Goal: Task Accomplishment & Management: Use online tool/utility

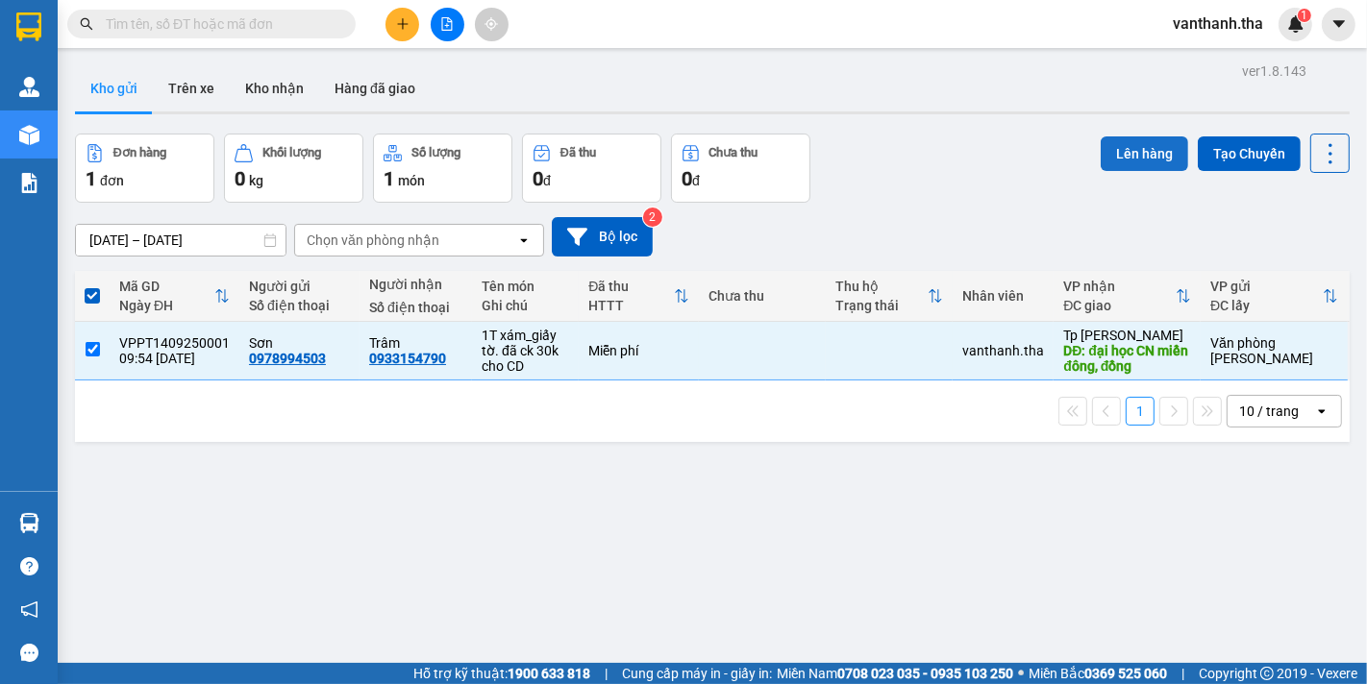
click at [1124, 154] on button "Lên hàng" at bounding box center [1143, 153] width 87 height 35
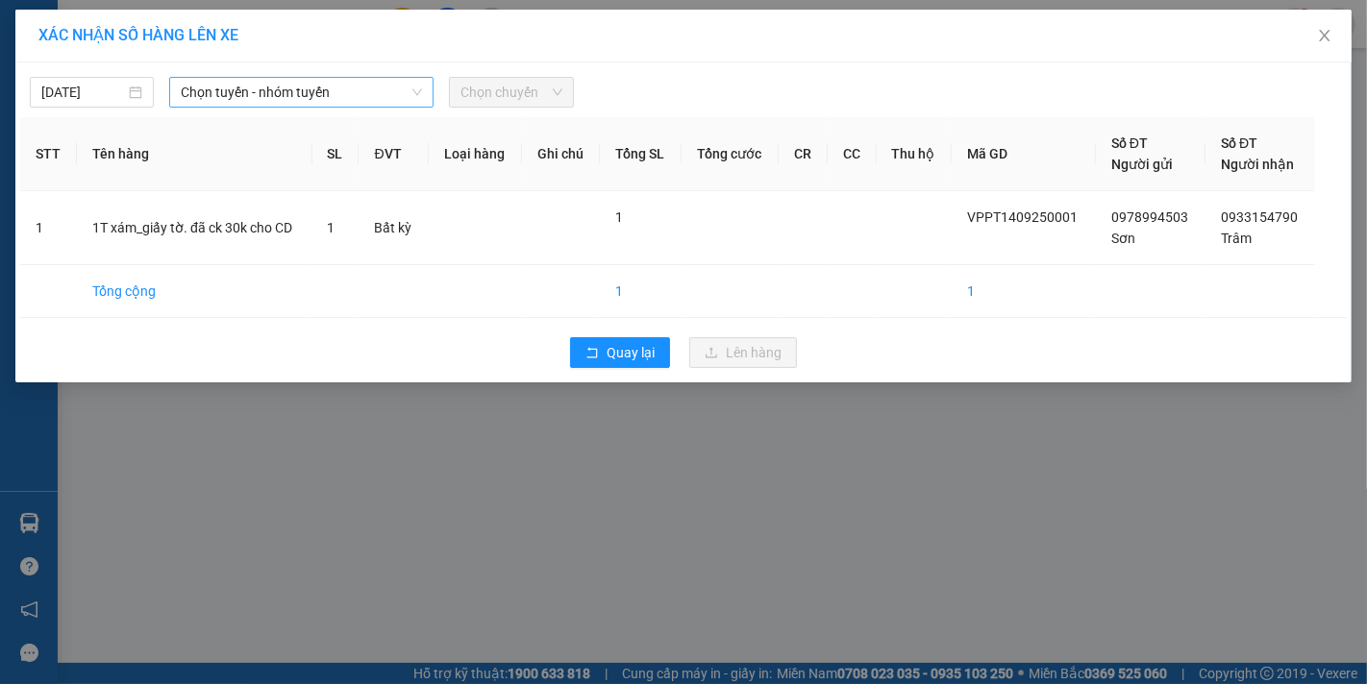
click at [302, 101] on span "Chọn tuyến - nhóm tuyến" at bounding box center [301, 92] width 241 height 29
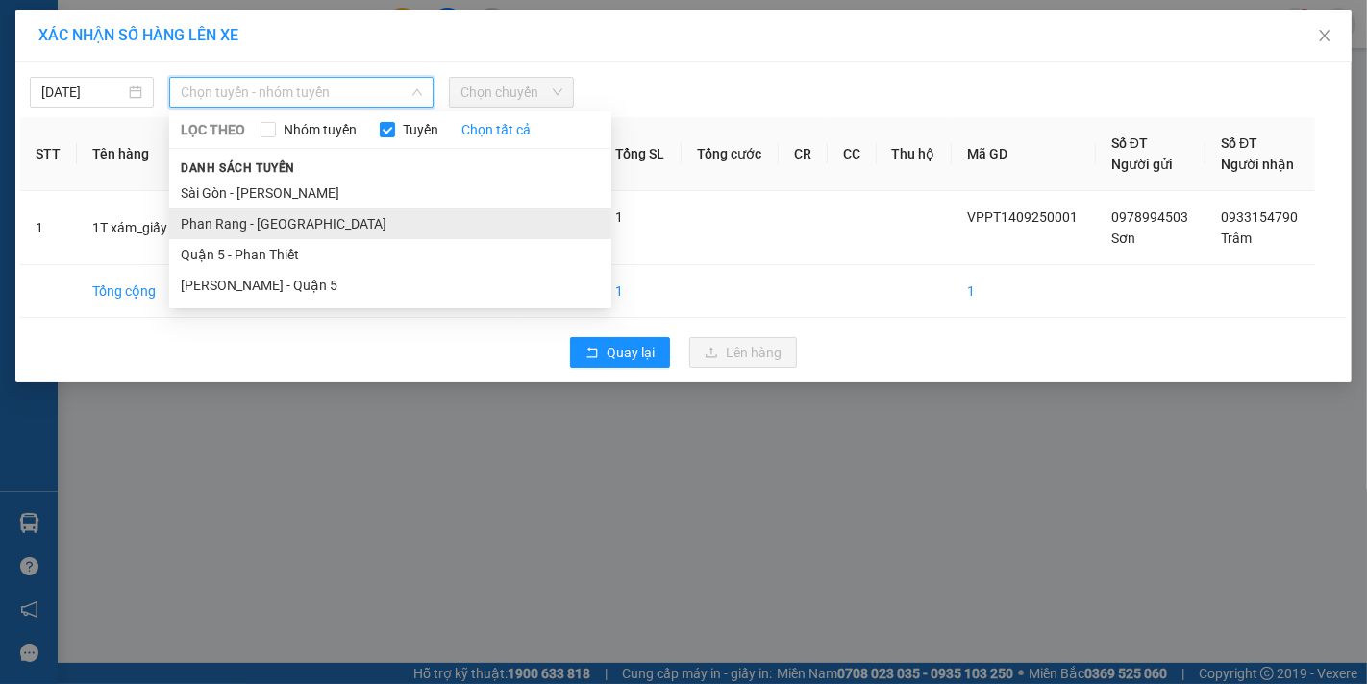
click at [298, 231] on li "Phan Rang - [GEOGRAPHIC_DATA]" at bounding box center [390, 224] width 442 height 31
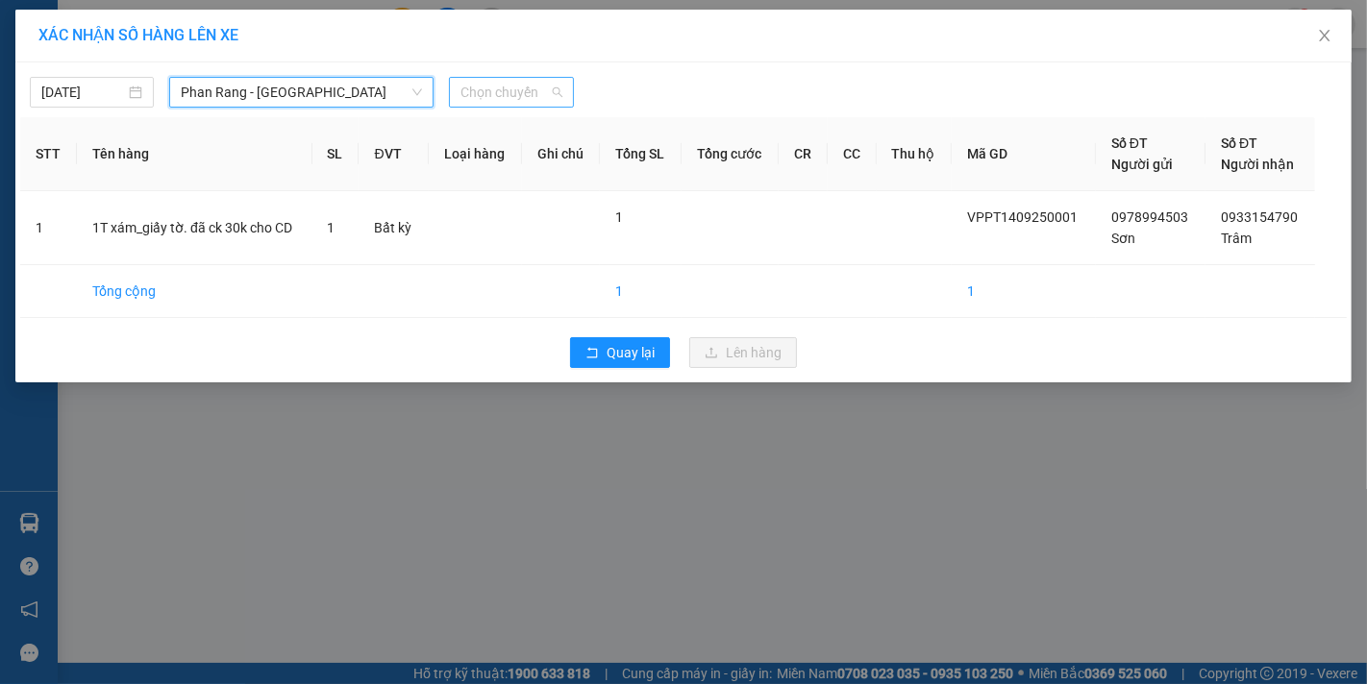
click at [535, 85] on span "Chọn chuyến" at bounding box center [510, 92] width 101 height 29
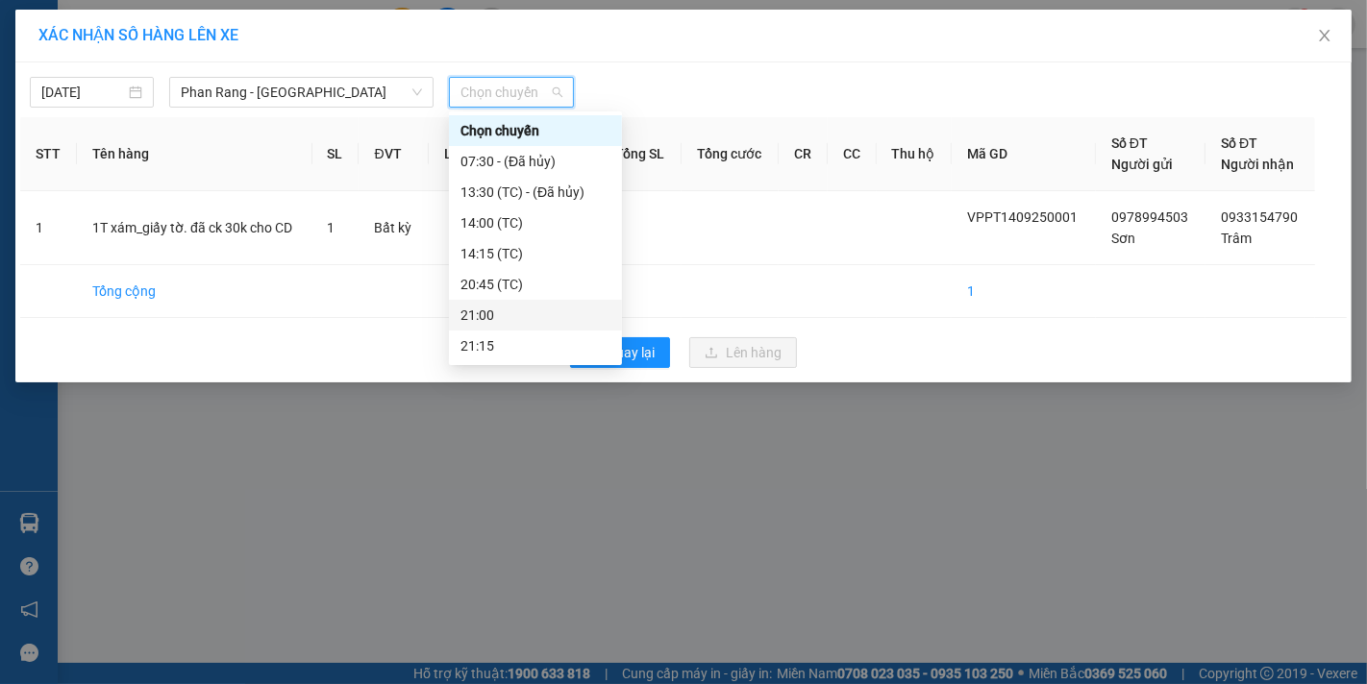
click at [504, 312] on div "21:00" at bounding box center [535, 315] width 150 height 21
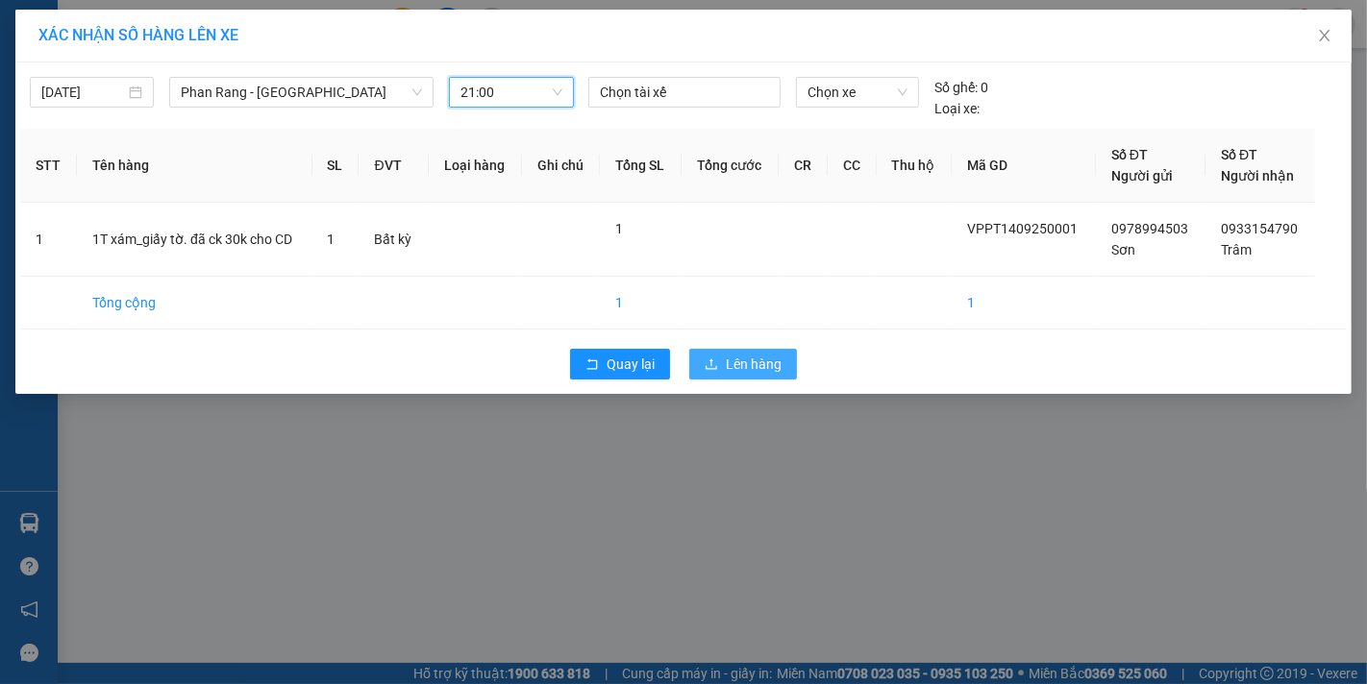
click at [740, 366] on span "Lên hàng" at bounding box center [754, 364] width 56 height 21
